Goal: Find specific page/section

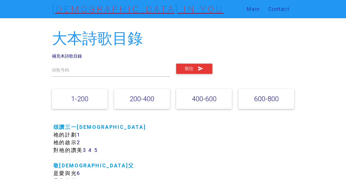
click at [111, 10] on link "[DEMOGRAPHIC_DATA] IN YOU" at bounding box center [138, 9] width 172 height 18
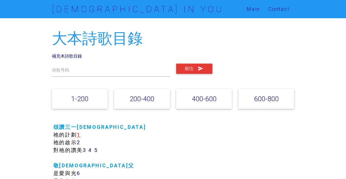
click at [81, 135] on link "1" at bounding box center [79, 135] width 4 height 7
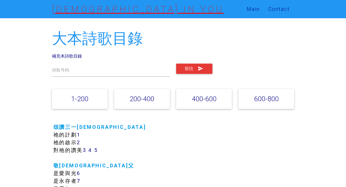
click at [93, 11] on link "[DEMOGRAPHIC_DATA] IN YOU" at bounding box center [138, 9] width 172 height 18
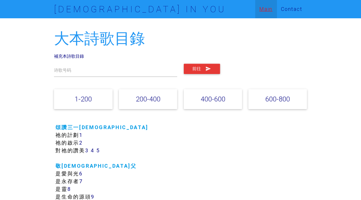
click at [263, 8] on link "Main" at bounding box center [266, 9] width 22 height 18
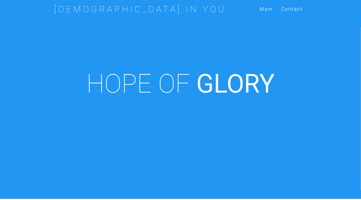
scroll to position [127, 0]
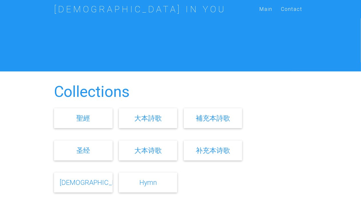
click at [86, 120] on link "聖經" at bounding box center [84, 118] width 14 height 8
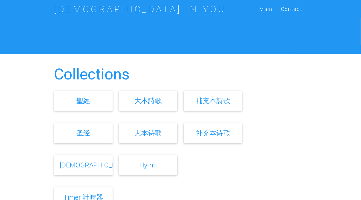
scroll to position [163, 0]
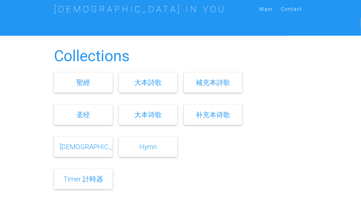
click at [144, 149] on link "Hymn" at bounding box center [147, 147] width 17 height 8
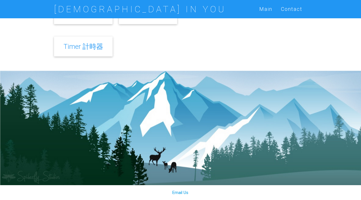
scroll to position [117, 0]
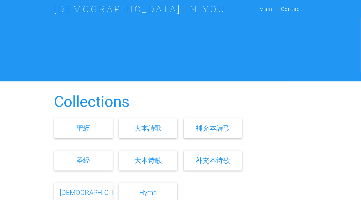
click at [147, 129] on link "大本詩歌" at bounding box center [147, 128] width 27 height 8
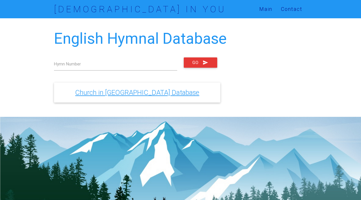
click at [103, 93] on link "Church in Monterey Park Database" at bounding box center [137, 92] width 124 height 8
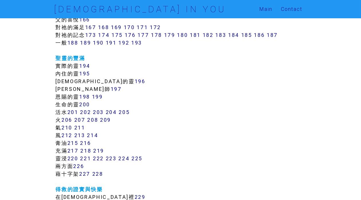
scroll to position [464, 0]
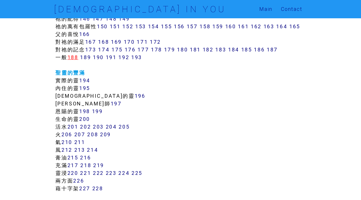
click at [73, 56] on link "188" at bounding box center [72, 57] width 11 height 7
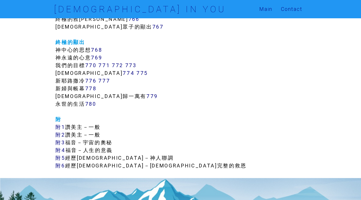
scroll to position [3217, 0]
